Goal: Task Accomplishment & Management: Use online tool/utility

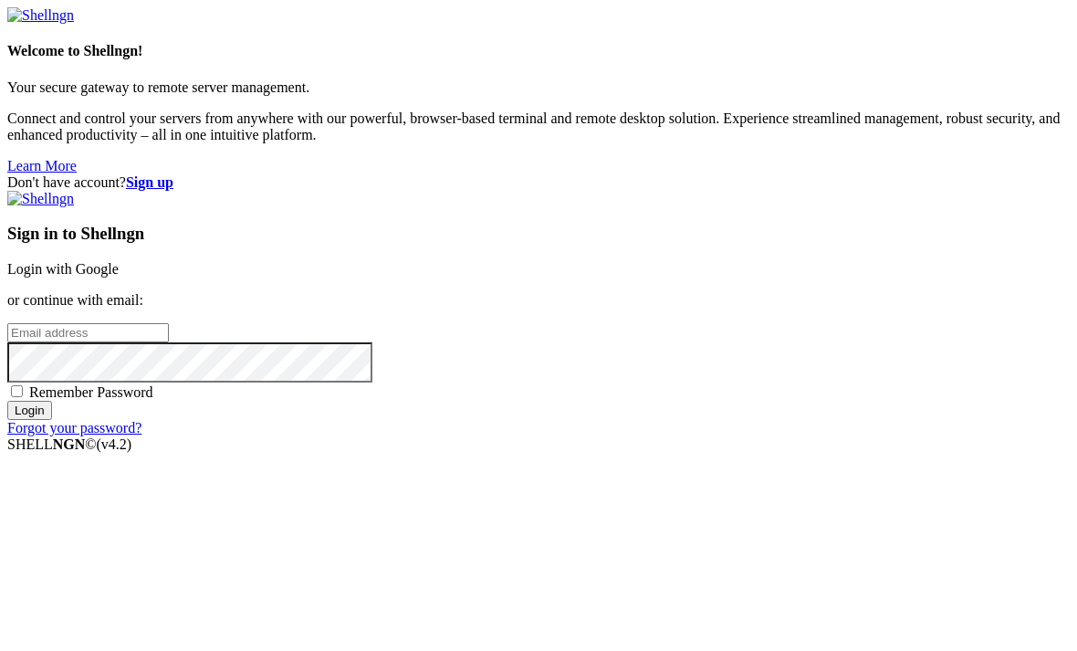
click at [119, 261] on link "Login with Google" at bounding box center [62, 269] width 111 height 16
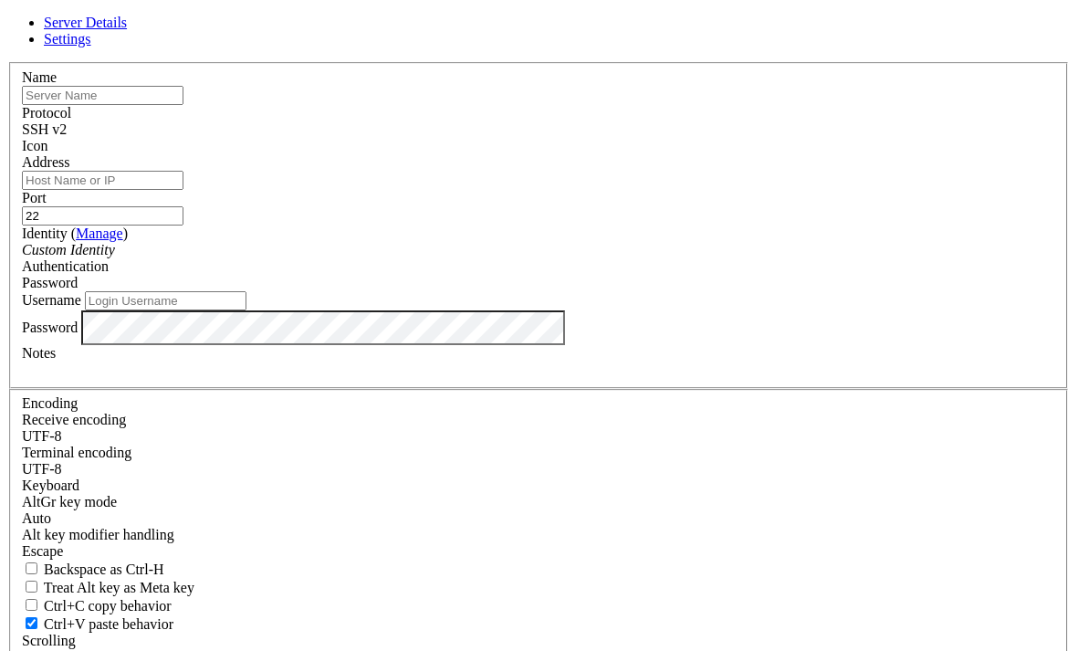
click at [184, 105] on input "text" at bounding box center [103, 95] width 162 height 19
type input "[DOMAIN_NAME]"
click at [184, 214] on input "22" at bounding box center [103, 215] width 162 height 19
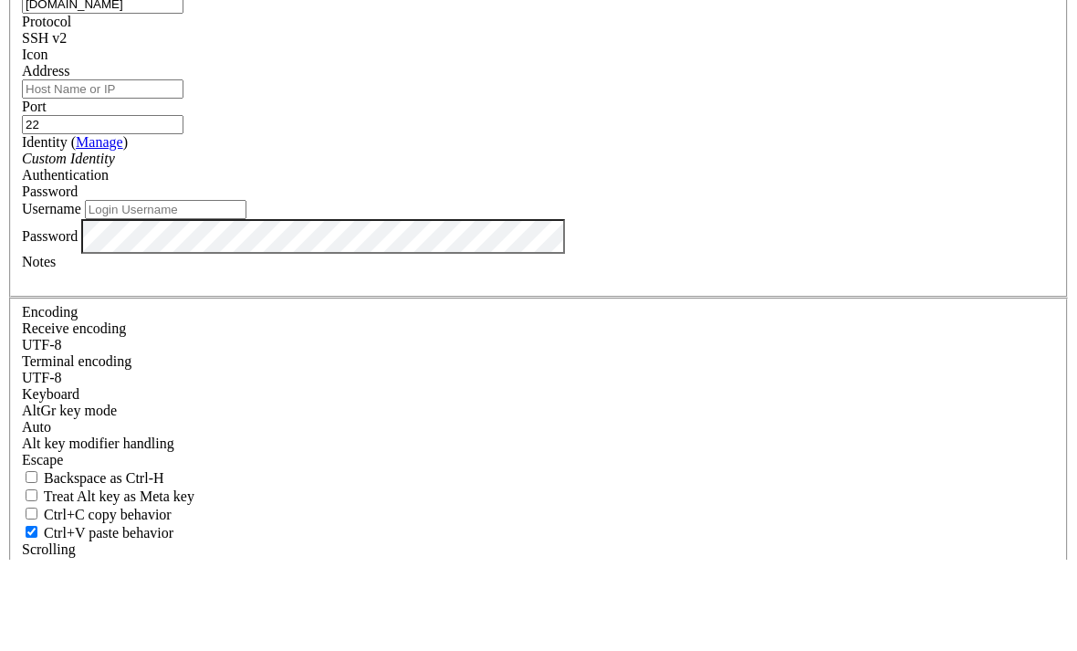
click at [184, 206] on input "22" at bounding box center [103, 215] width 162 height 19
type input "2"
click at [184, 171] on input "Address" at bounding box center [103, 180] width 162 height 19
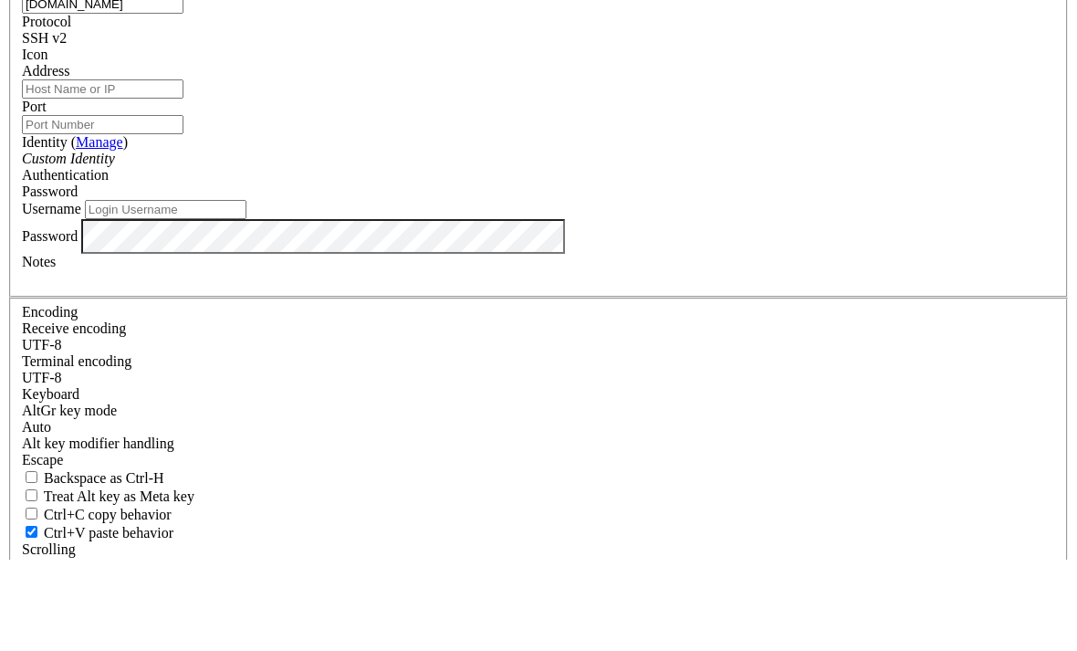
click at [184, 171] on input "Address" at bounding box center [103, 180] width 162 height 19
paste input "[DOMAIN_NAME]"
type input "[DOMAIN_NAME]"
click at [184, 206] on input "Port" at bounding box center [103, 215] width 162 height 19
type input "10022"
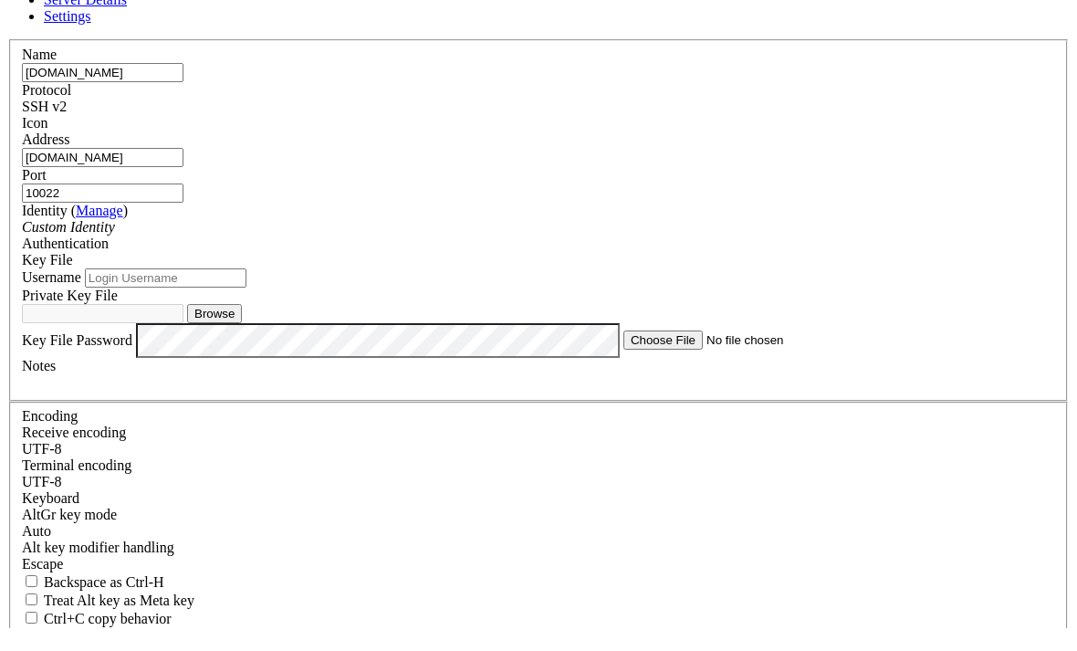
click at [246, 310] on input "Username" at bounding box center [166, 300] width 162 height 19
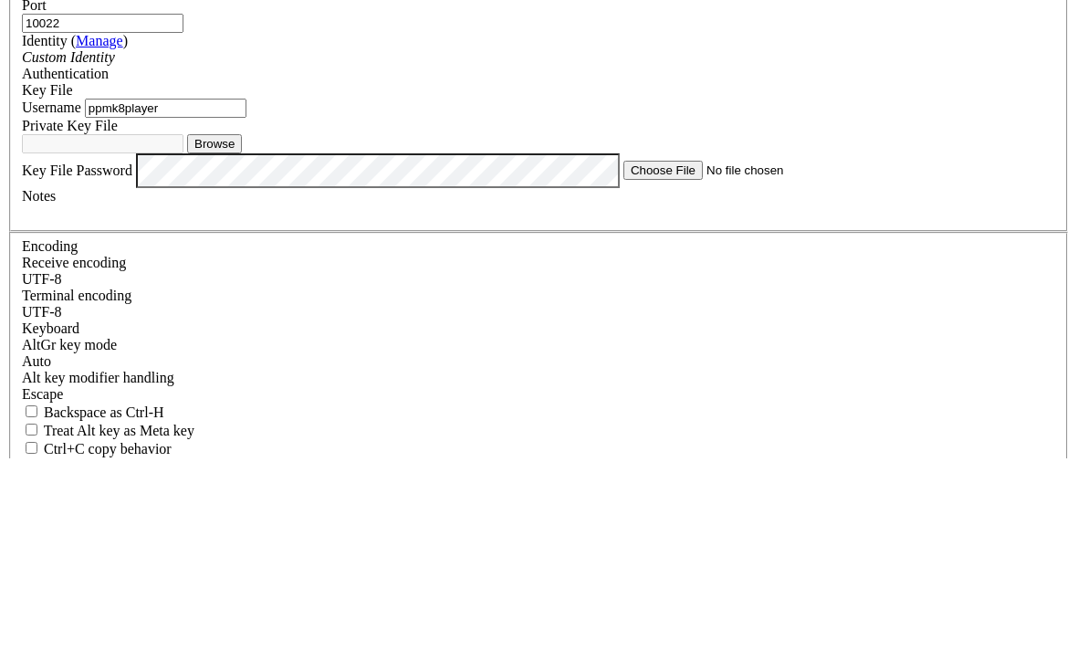
type input "ppmk8player"
click at [242, 327] on button "Browse" at bounding box center [214, 336] width 55 height 19
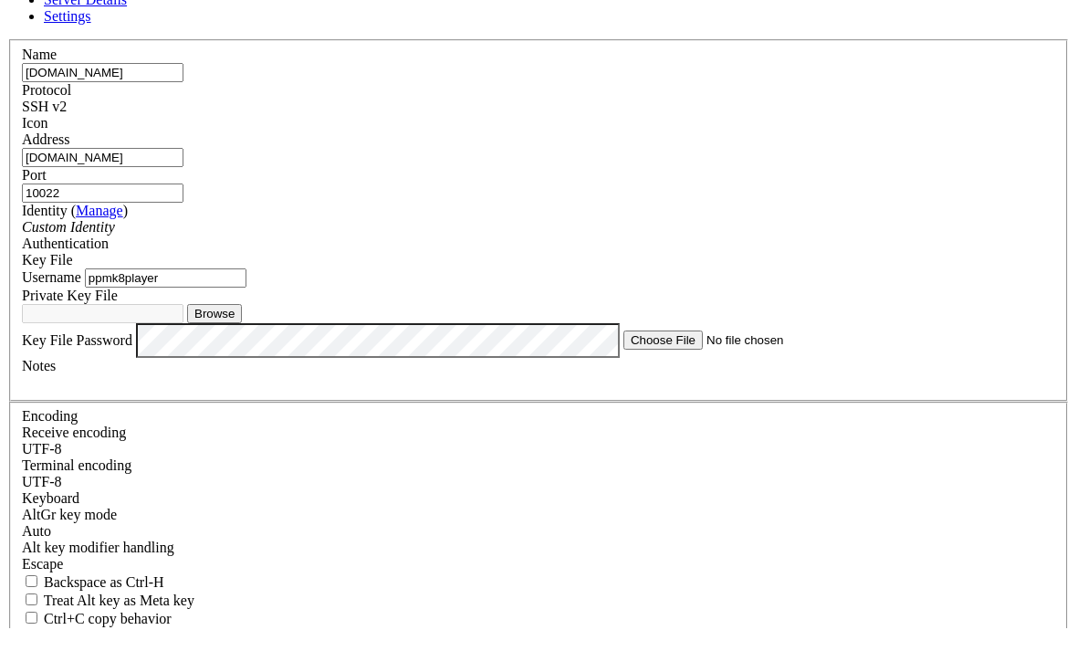
type input "ppmk8player.key"
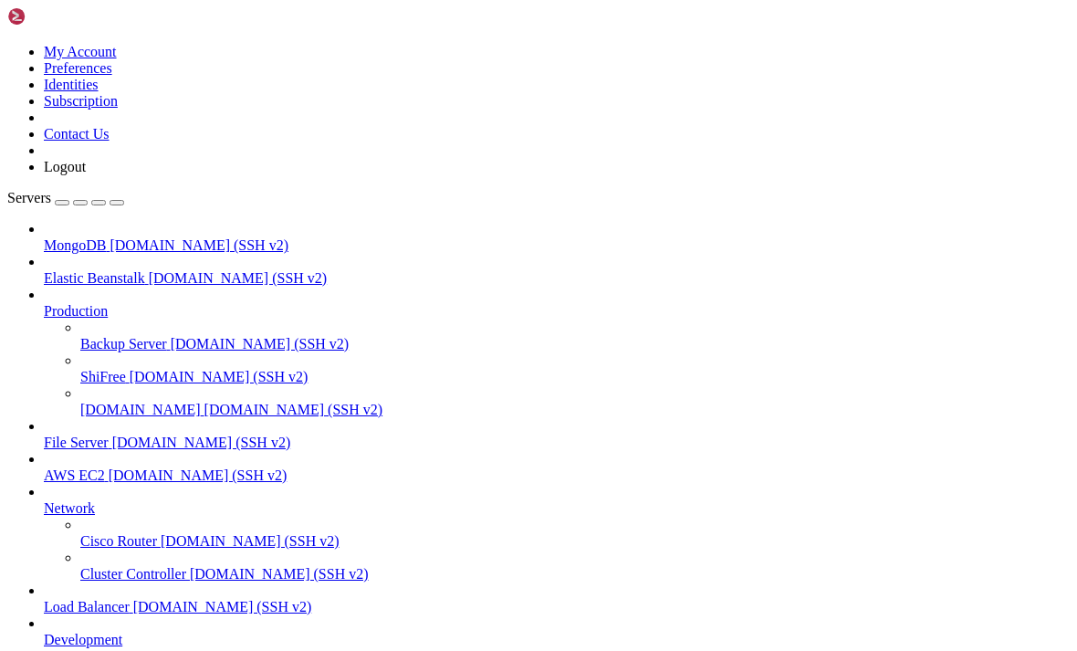
scroll to position [13, 0]
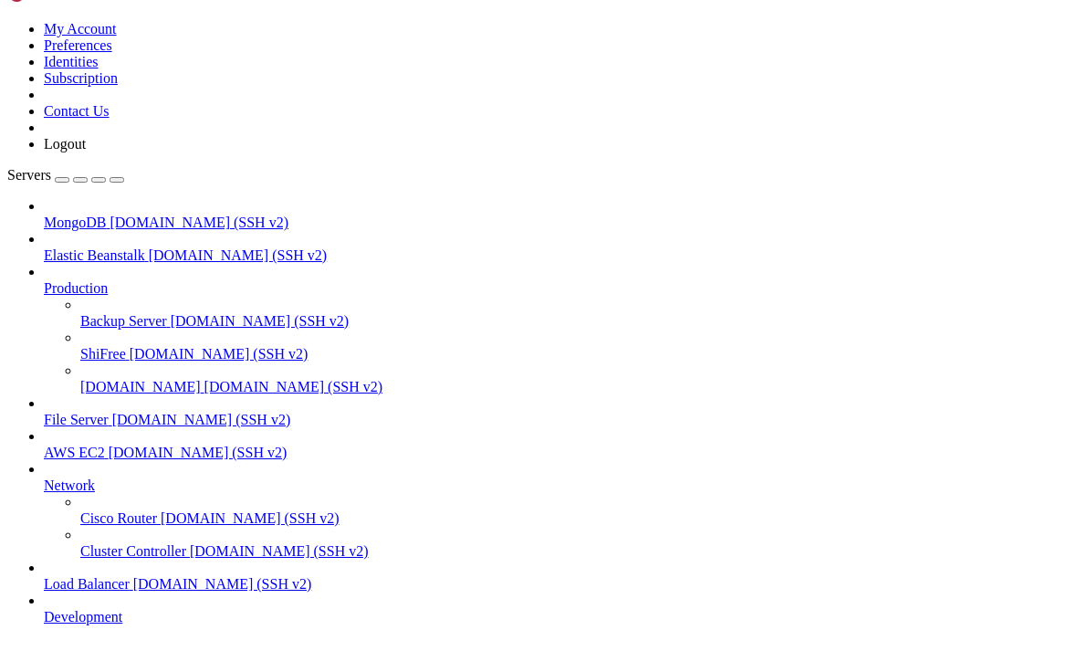
scroll to position [390, 0]
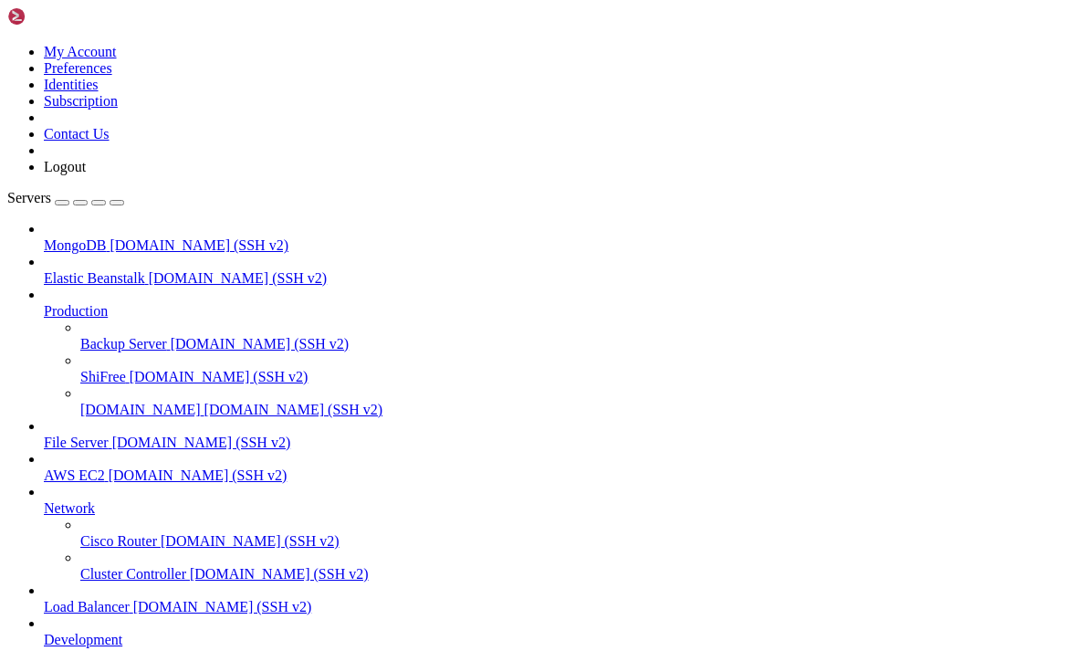
scroll to position [1203, 0]
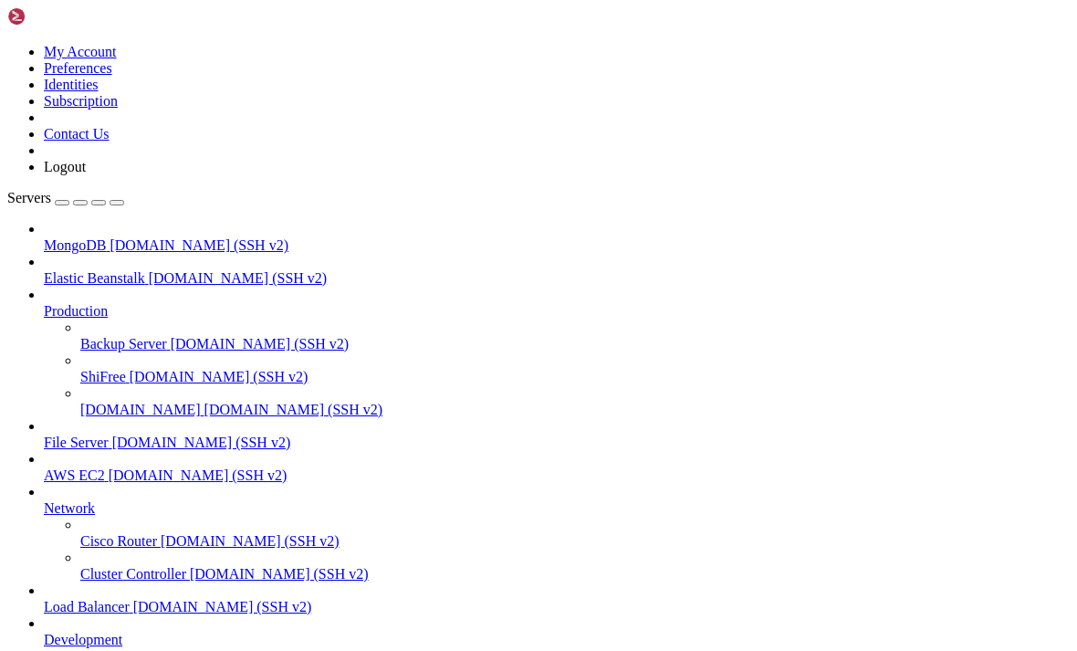
scroll to position [867, 0]
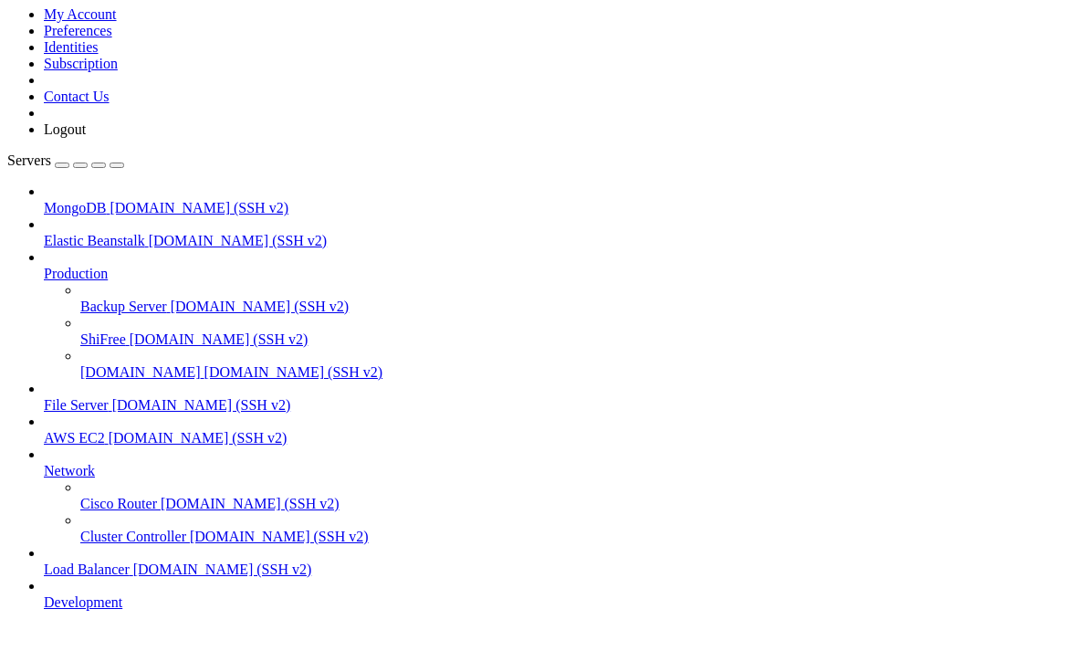
scroll to position [1170, 0]
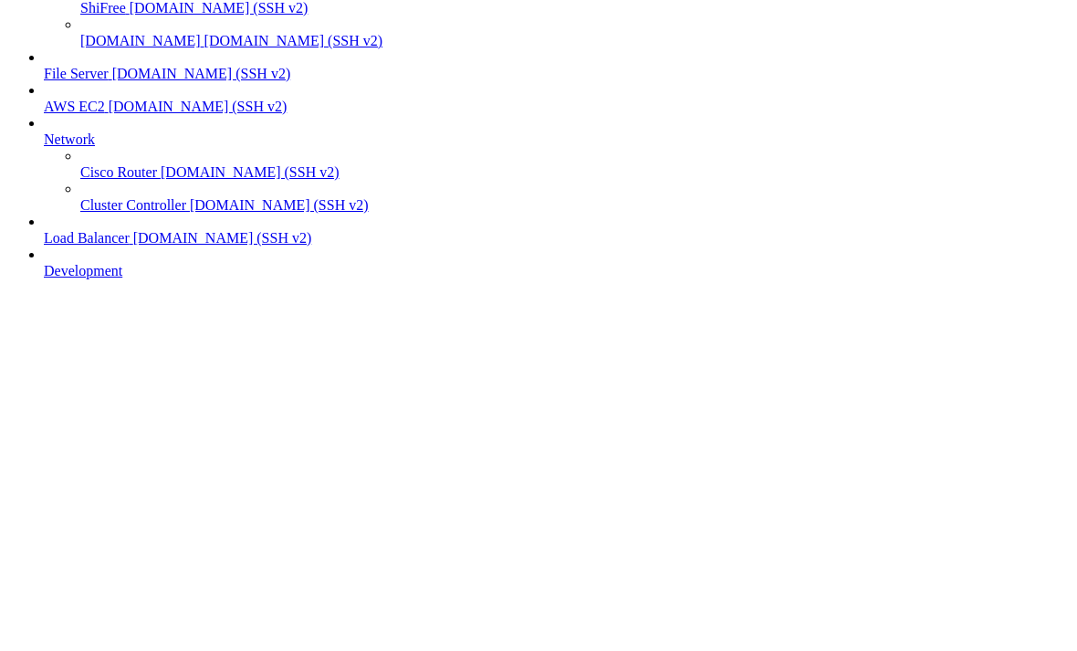
scroll to position [1170, 0]
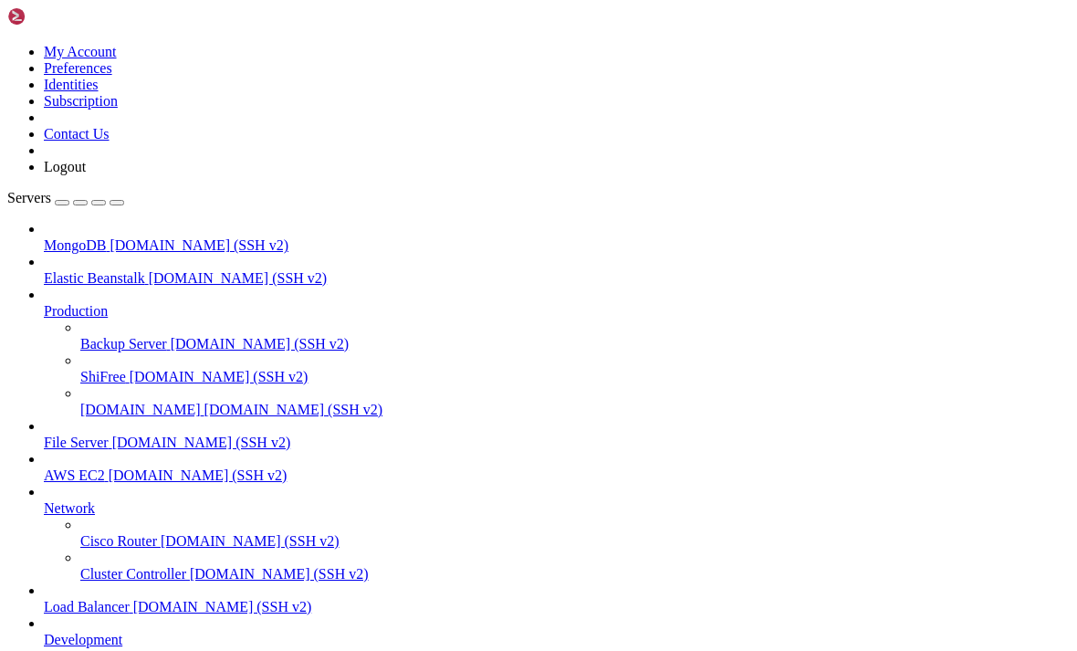
scroll to position [1642, 0]
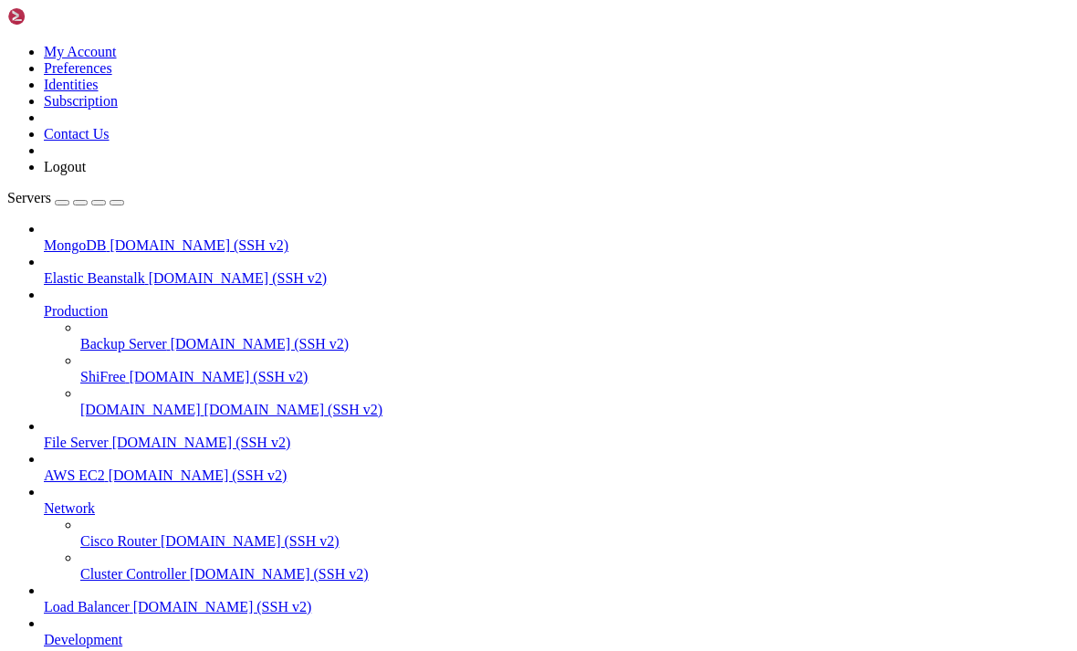
click at [879, 357] on div at bounding box center [538, 325] width 1077 height 651
